Goal: Information Seeking & Learning: Check status

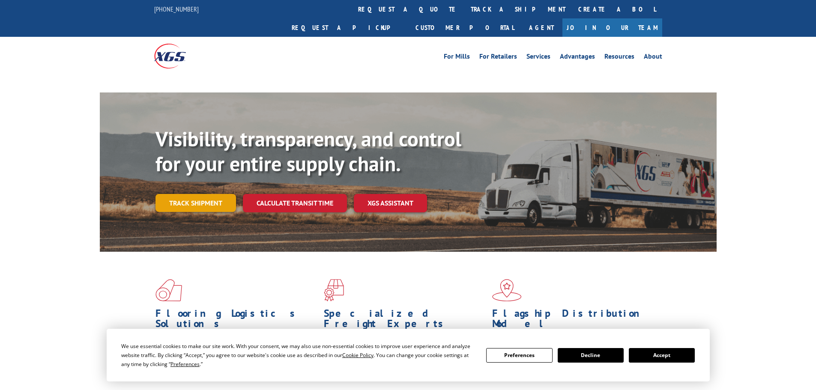
click at [191, 194] on link "Track shipment" at bounding box center [196, 203] width 81 height 18
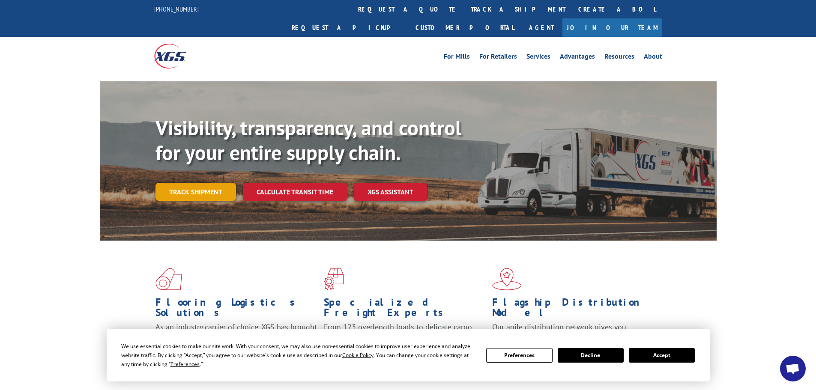
click at [193, 183] on link "Track shipment" at bounding box center [196, 192] width 81 height 18
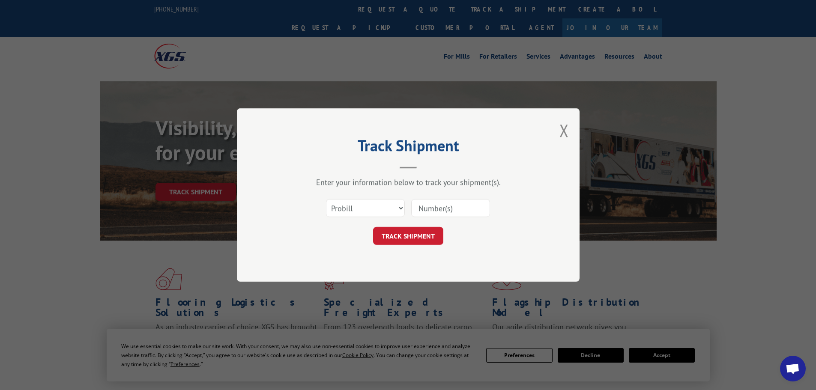
click at [438, 208] on input at bounding box center [450, 208] width 79 height 18
paste input "17473006"
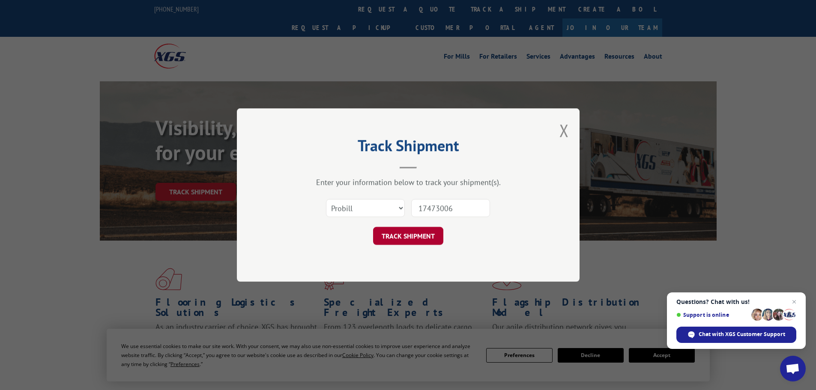
type input "17473006"
click at [422, 237] on button "TRACK SHIPMENT" at bounding box center [408, 236] width 70 height 18
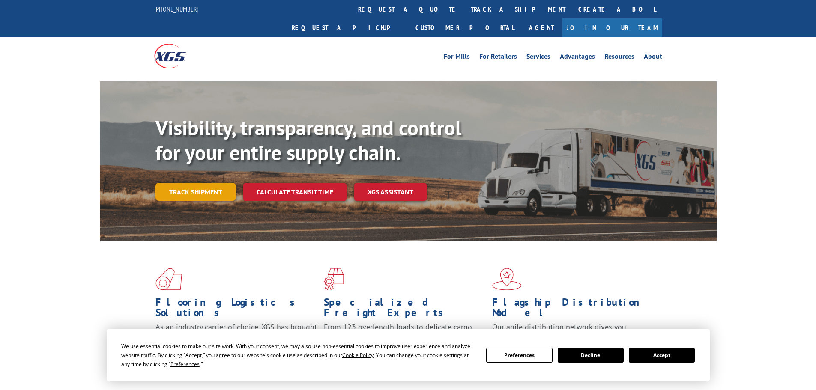
click at [208, 183] on link "Track shipment" at bounding box center [196, 192] width 81 height 18
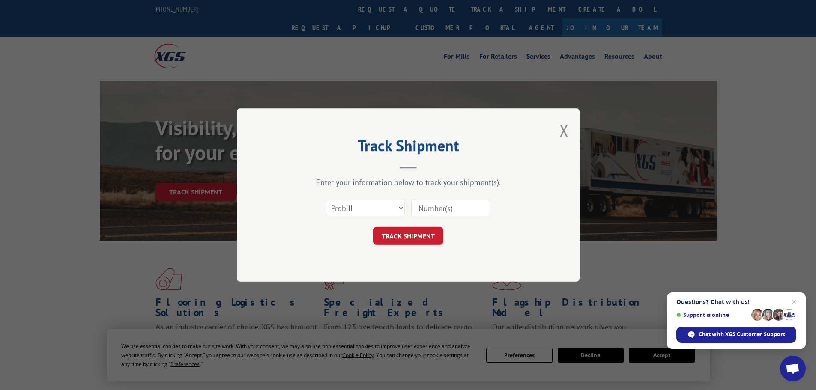
click at [426, 210] on input at bounding box center [450, 208] width 79 height 18
paste input "17473006"
type input "17473006"
click at [411, 243] on button "TRACK SHIPMENT" at bounding box center [408, 236] width 70 height 18
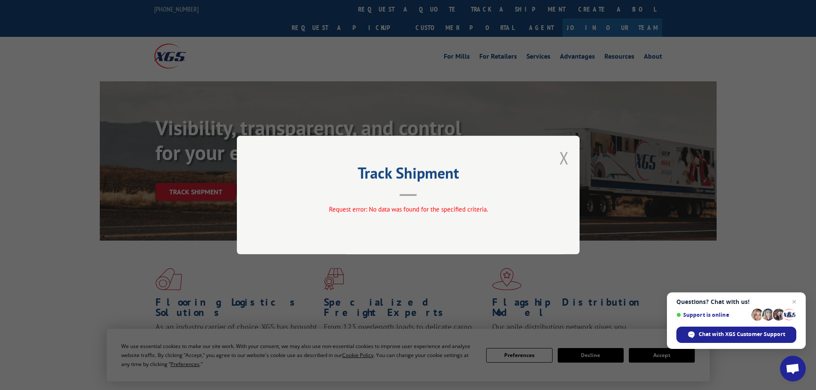
click at [565, 156] on button "Close modal" at bounding box center [564, 158] width 9 height 23
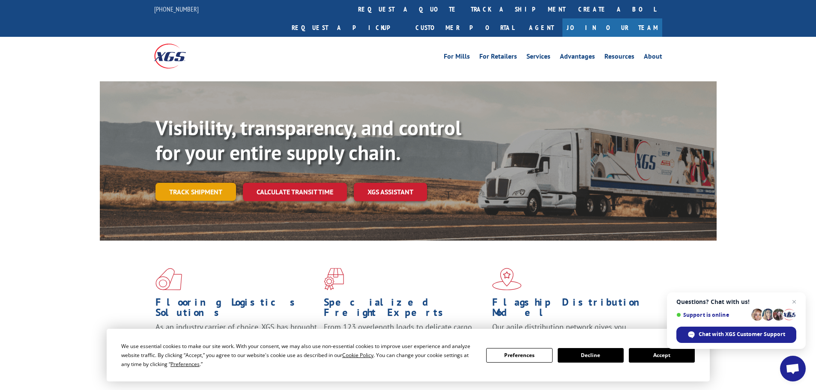
click at [170, 183] on link "Track shipment" at bounding box center [196, 192] width 81 height 18
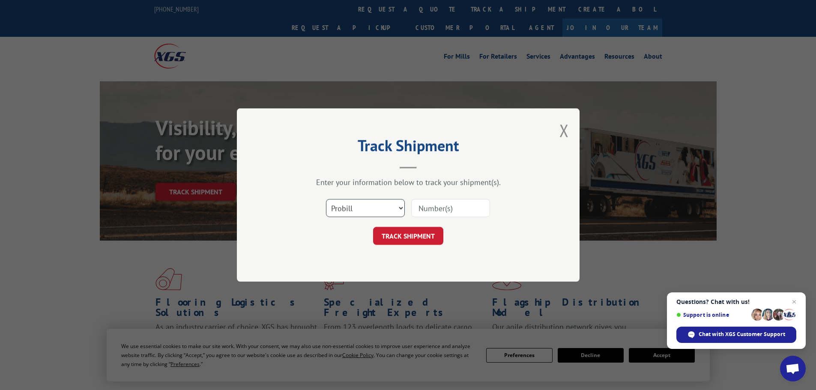
click at [353, 207] on select "Select category... Probill BOL PO" at bounding box center [365, 208] width 79 height 18
select select "po"
click at [326, 199] on select "Select category... Probill BOL PO" at bounding box center [365, 208] width 79 height 18
click at [441, 210] on input at bounding box center [450, 208] width 79 height 18
paste input "83528014"
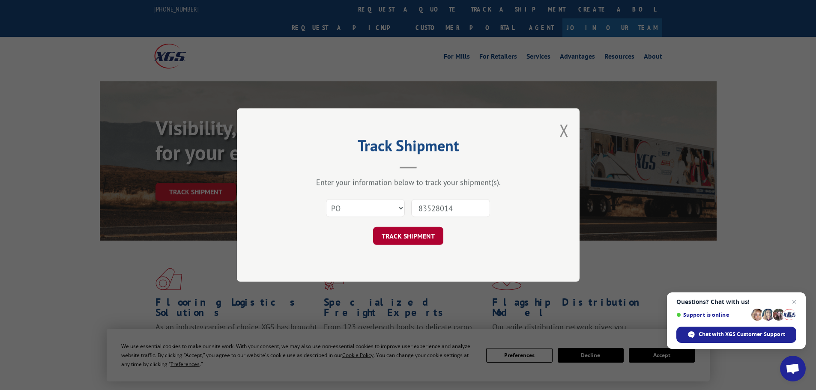
type input "83528014"
click at [426, 240] on button "TRACK SHIPMENT" at bounding box center [408, 236] width 70 height 18
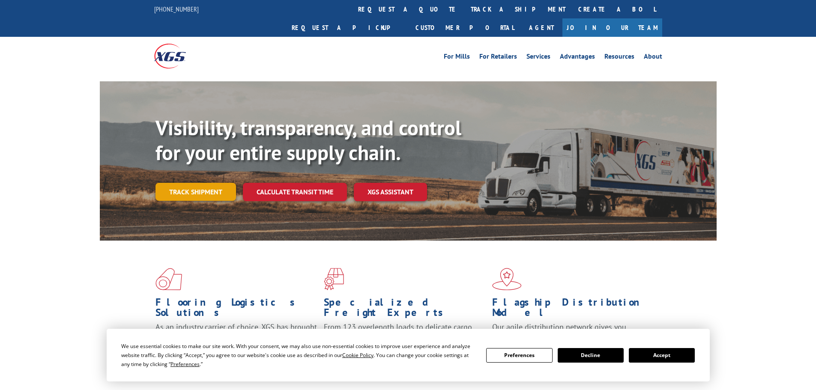
click at [170, 183] on link "Track shipment" at bounding box center [196, 192] width 81 height 18
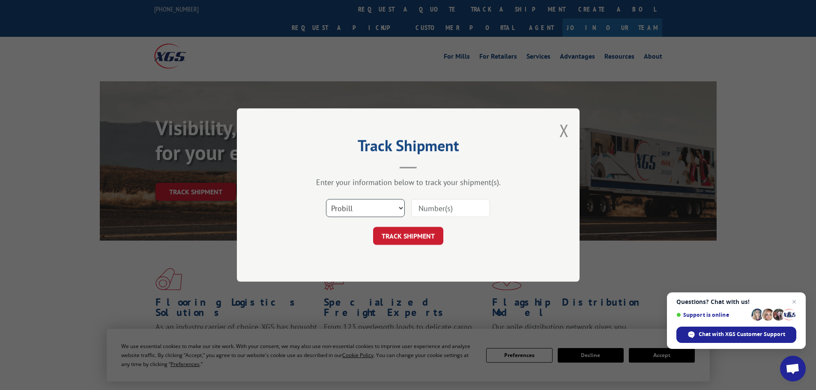
drag, startPoint x: 333, startPoint y: 213, endPoint x: 345, endPoint y: 215, distance: 12.3
click at [333, 212] on select "Select category... Probill BOL PO" at bounding box center [365, 208] width 79 height 18
select select "po"
click at [326, 199] on select "Select category... Probill BOL PO" at bounding box center [365, 208] width 79 height 18
click at [434, 211] on input at bounding box center [450, 208] width 79 height 18
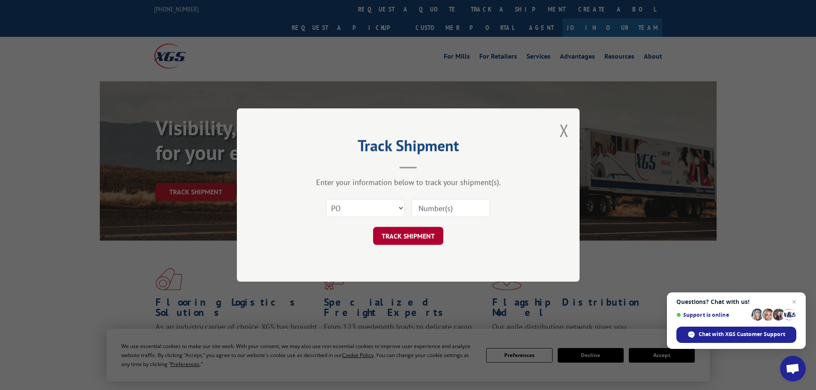
paste input "83528014"
type input "83528014"
click at [429, 234] on button "TRACK SHIPMENT" at bounding box center [408, 236] width 70 height 18
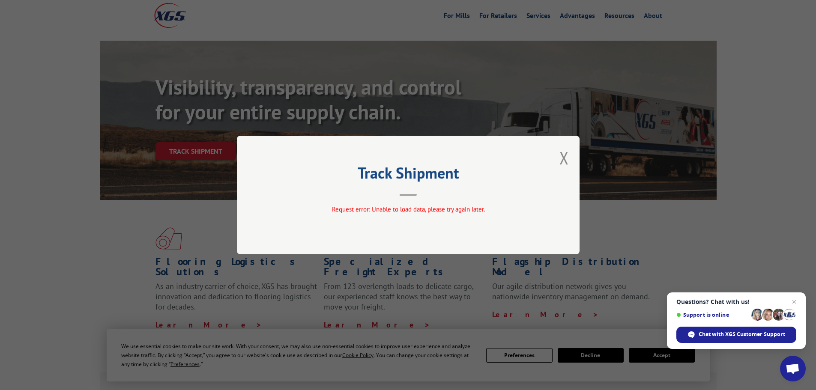
scroll to position [43, 0]
click at [568, 154] on button "Close modal" at bounding box center [564, 158] width 9 height 23
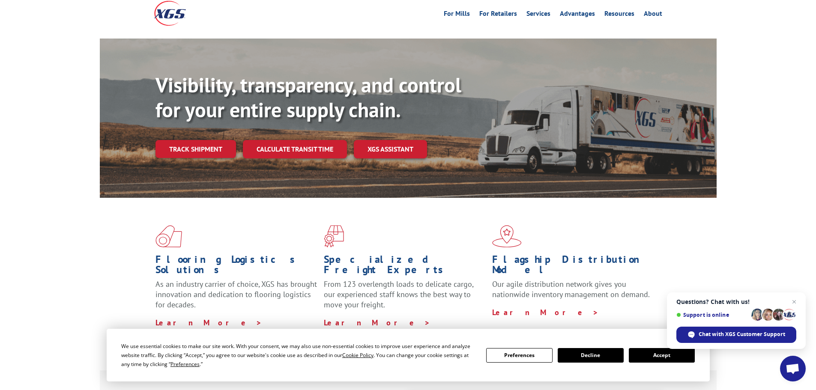
click at [192, 143] on div "Visibility, transparency, and control for your entire supply chain. Track shipm…" at bounding box center [436, 133] width 561 height 120
click at [195, 140] on link "Track shipment" at bounding box center [196, 149] width 81 height 18
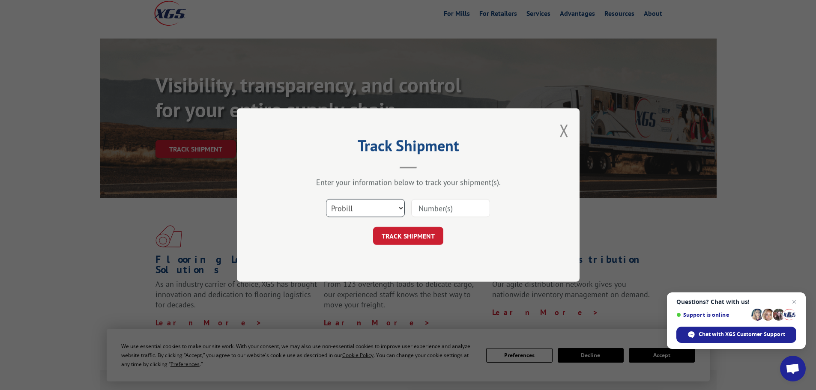
click at [373, 207] on select "Select category... Probill BOL PO" at bounding box center [365, 208] width 79 height 18
click at [326, 199] on select "Select category... Probill BOL PO" at bounding box center [365, 208] width 79 height 18
click at [372, 205] on select "Select category... Probill BOL PO" at bounding box center [365, 208] width 79 height 18
select select "bol"
click at [326, 199] on select "Select category... Probill BOL PO" at bounding box center [365, 208] width 79 height 18
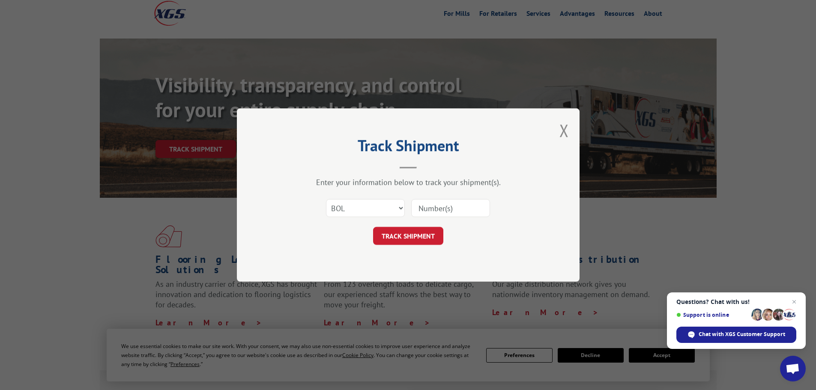
click at [474, 206] on input at bounding box center [450, 208] width 79 height 18
paste input "6795492"
type input "6795492"
click at [420, 236] on button "TRACK SHIPMENT" at bounding box center [408, 236] width 70 height 18
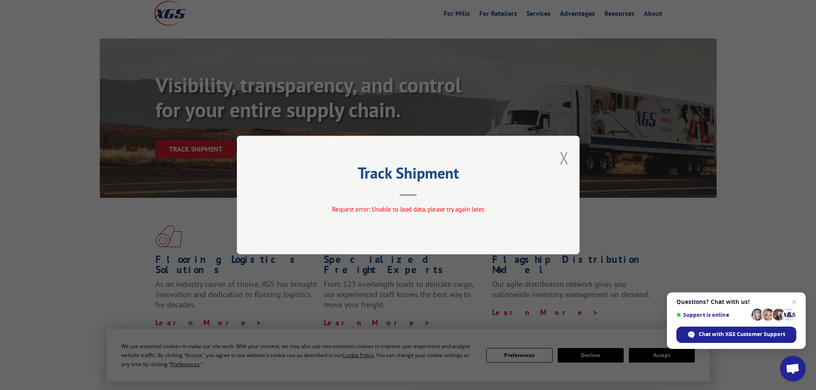
click at [566, 153] on button "Close modal" at bounding box center [564, 158] width 9 height 23
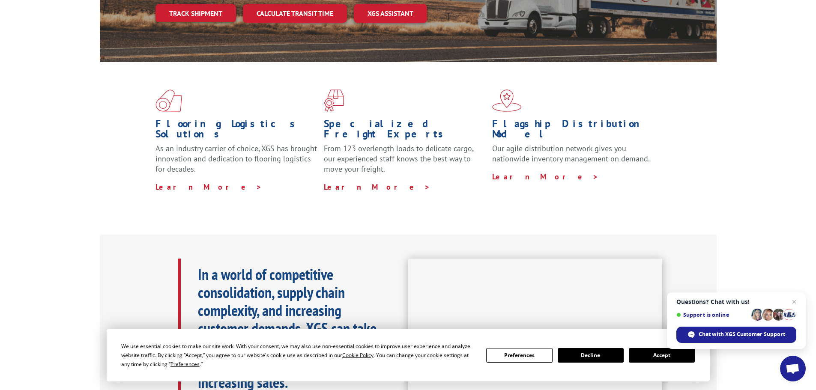
scroll to position [43, 0]
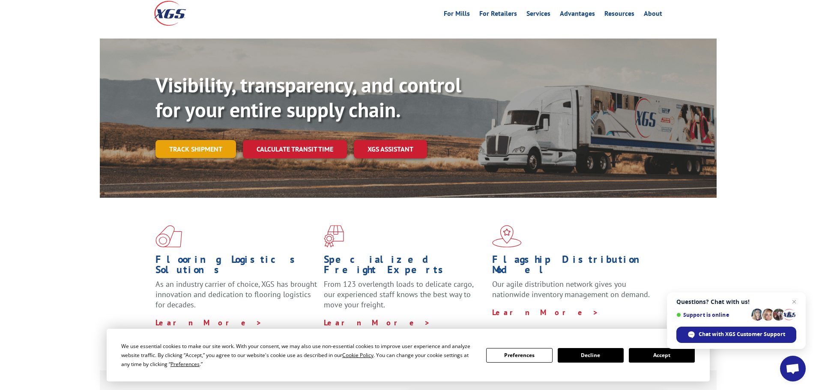
click at [202, 140] on link "Track shipment" at bounding box center [196, 149] width 81 height 18
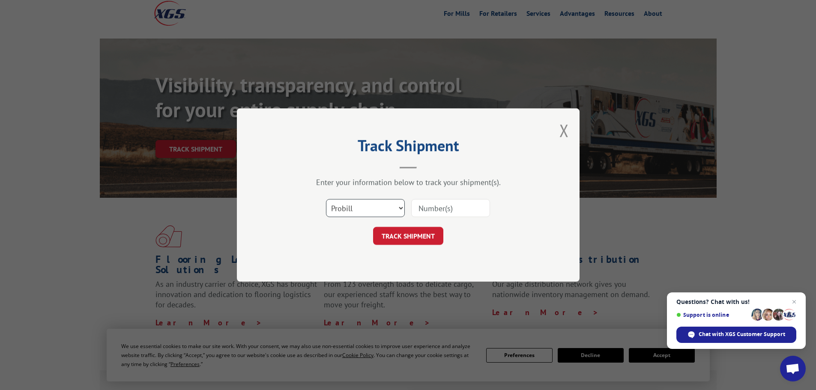
click at [375, 204] on select "Select category... Probill BOL PO" at bounding box center [365, 208] width 79 height 18
select select "bol"
click at [326, 199] on select "Select category... Probill BOL PO" at bounding box center [365, 208] width 79 height 18
drag, startPoint x: 444, startPoint y: 215, endPoint x: 448, endPoint y: 210, distance: 5.8
click at [445, 215] on input at bounding box center [450, 208] width 79 height 18
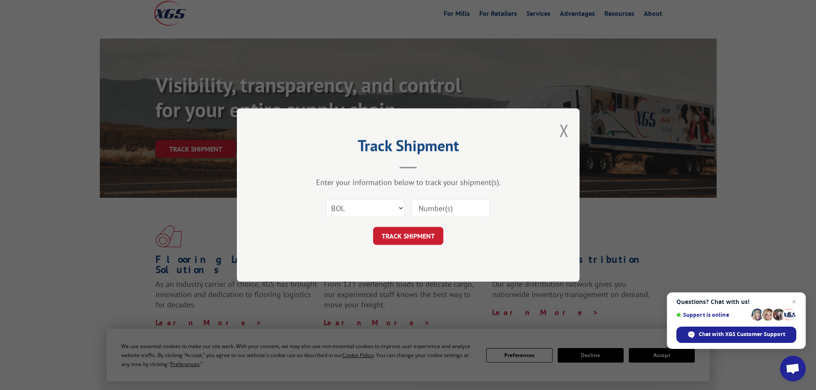
paste input "6795492"
type input "6795492"
click at [410, 236] on button "TRACK SHIPMENT" at bounding box center [408, 236] width 70 height 18
